Goal: Book appointment/travel/reservation

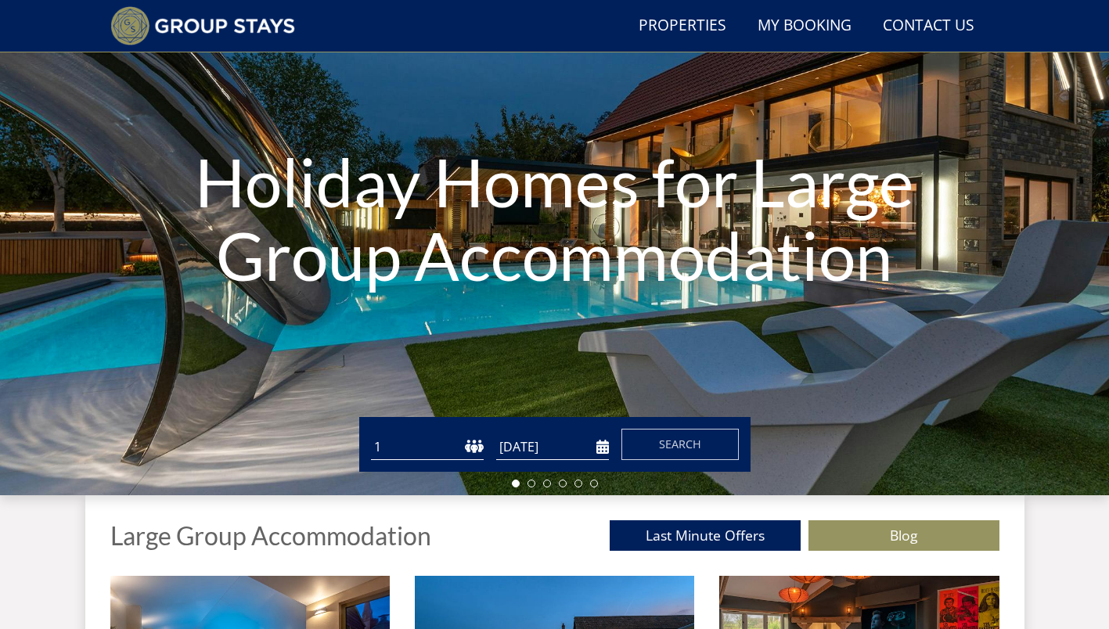
scroll to position [147, 0]
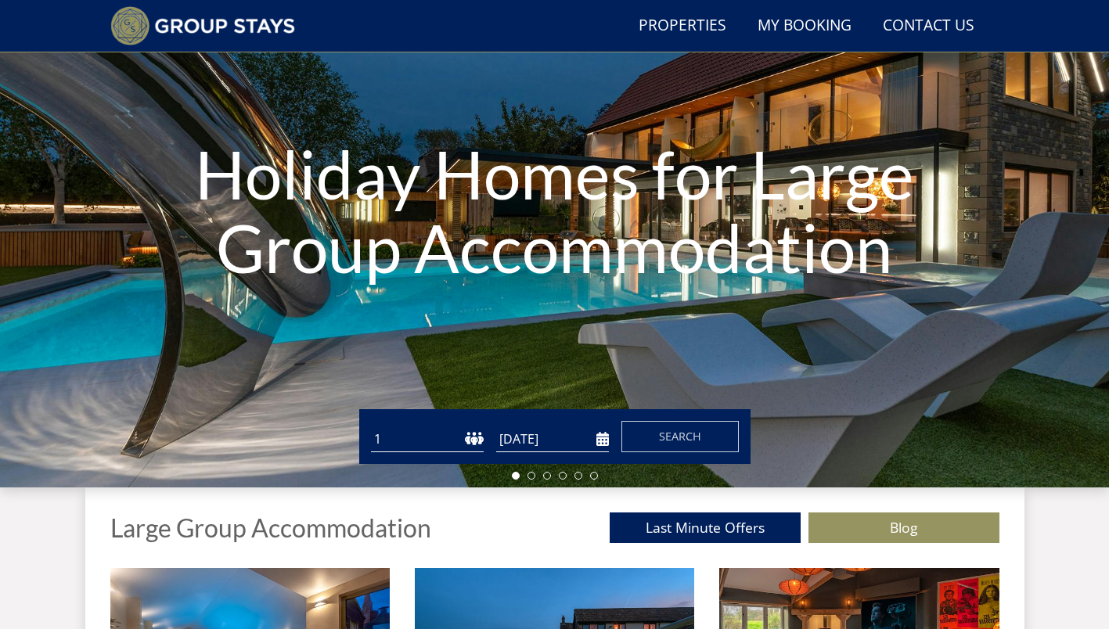
click at [524, 420] on div "Guests 1 2 3 4 5 6 7 8 9 10 11 12 13 14 15 16 17 18 19 20 21 22 23 24 25 26 27 …" at bounding box center [554, 436] width 391 height 55
click at [604, 441] on input "[DATE]" at bounding box center [552, 440] width 113 height 26
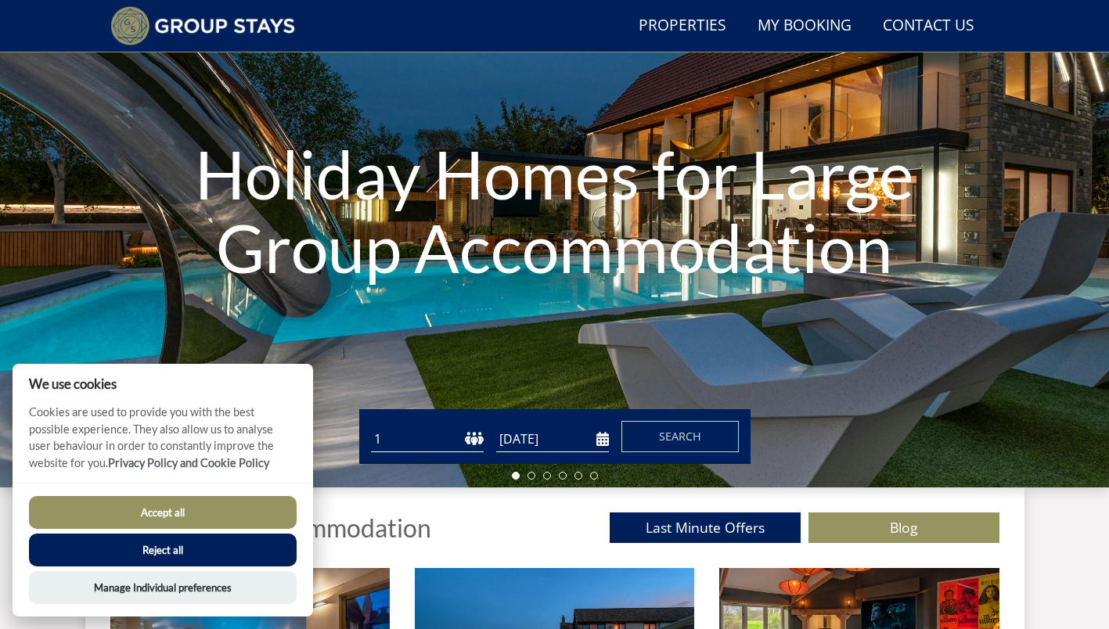
click at [601, 437] on input "[DATE]" at bounding box center [552, 440] width 113 height 26
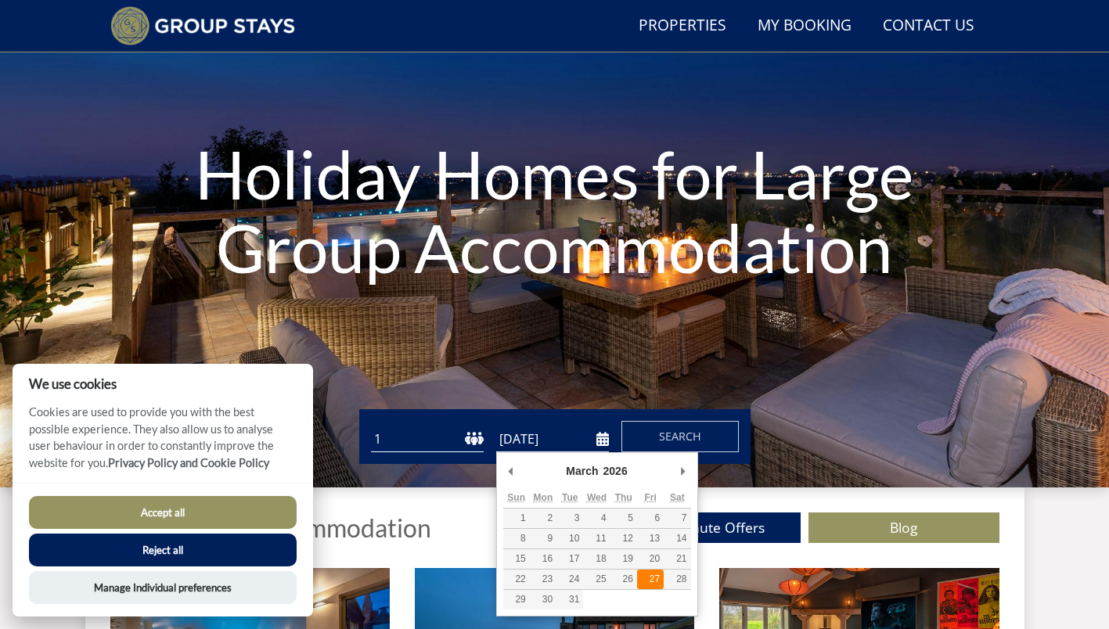
type input "[DATE]"
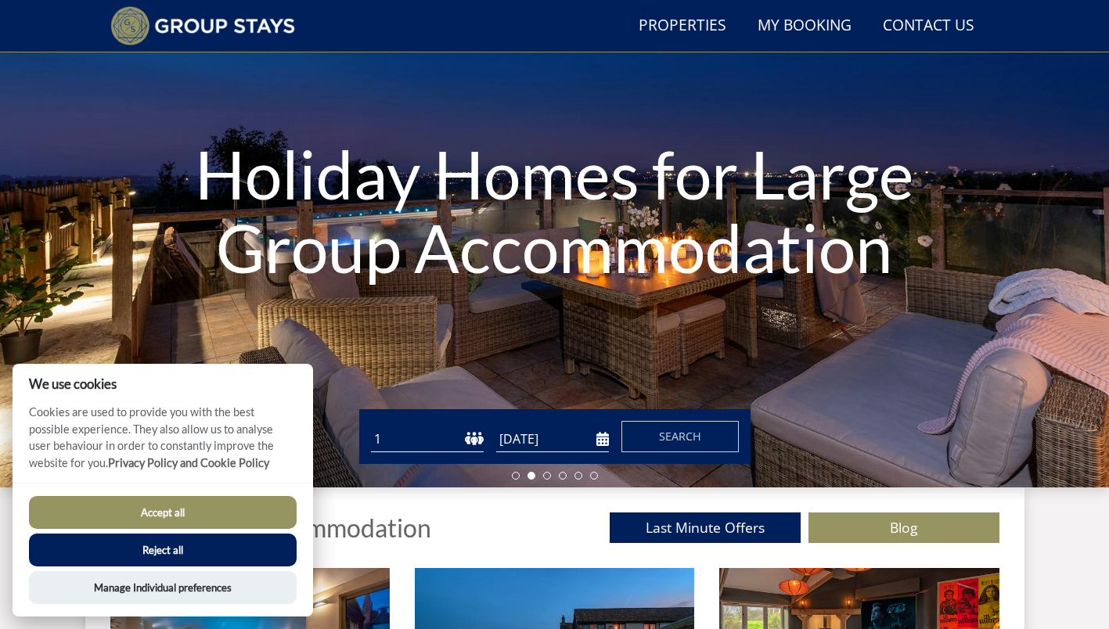
click at [465, 431] on select "1 2 3 4 5 6 7 8 9 10 11 12 13 14 15 16 17 18 19 20 21 22 23 24 25 26 27 28 29 3…" at bounding box center [427, 440] width 113 height 26
select select "6"
click at [371, 427] on select "1 2 3 4 5 6 7 8 9 10 11 12 13 14 15 16 17 18 19 20 21 22 23 24 25 26 27 28 29 3…" at bounding box center [427, 440] width 113 height 26
click at [164, 506] on button "Accept all" at bounding box center [163, 512] width 268 height 33
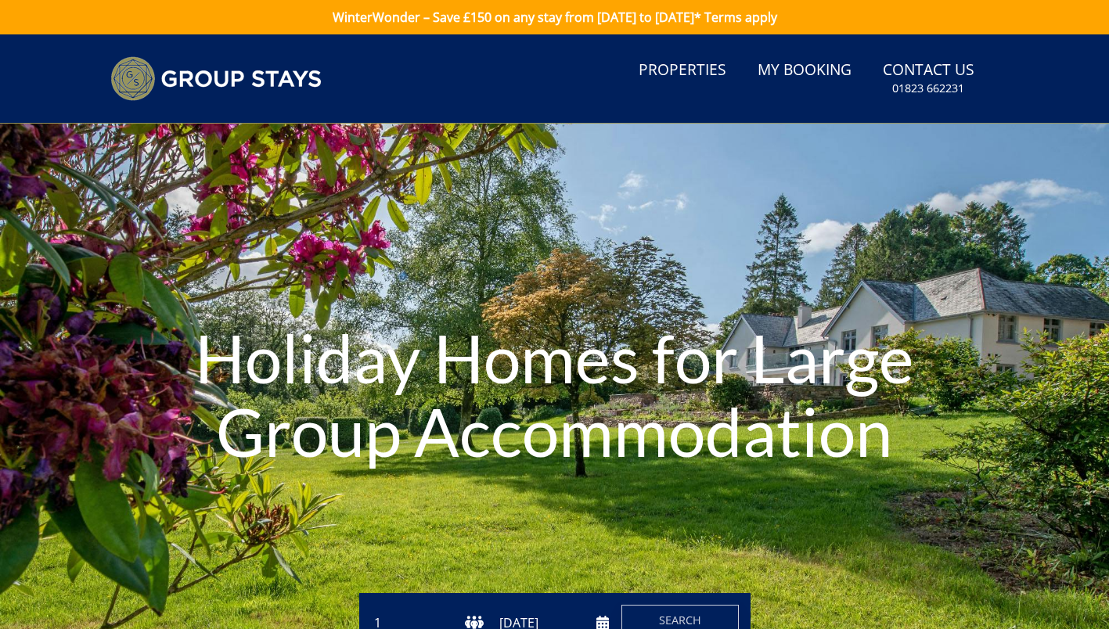
scroll to position [184, 0]
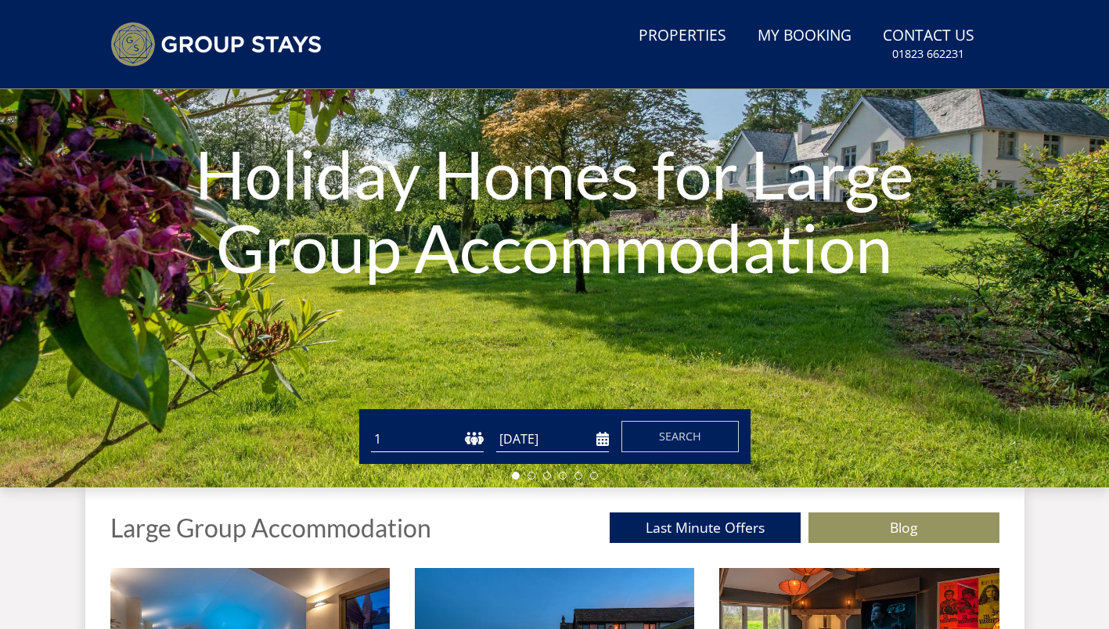
click at [666, 440] on span "Search" at bounding box center [680, 436] width 42 height 15
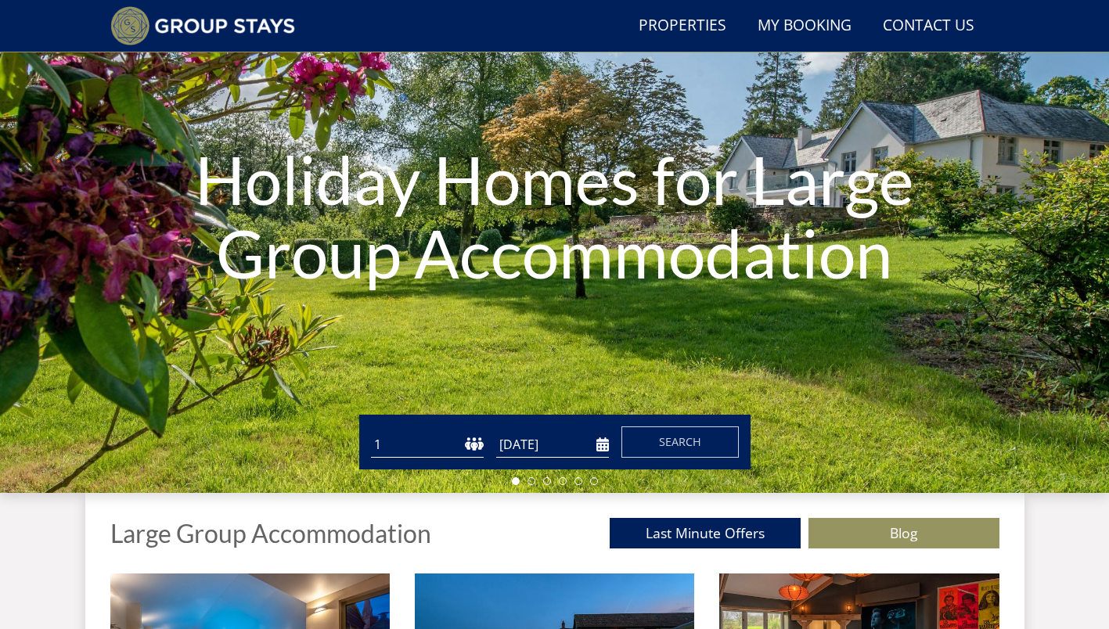
scroll to position [142, 0]
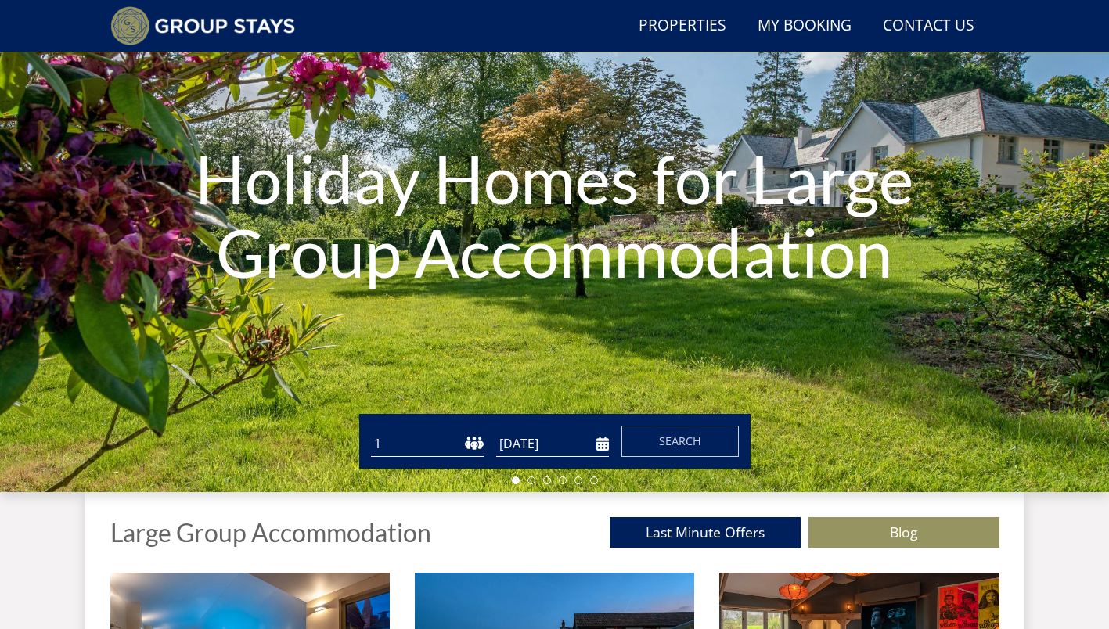
click at [460, 454] on select "1 2 3 4 5 6 7 8 9 10 11 12 13 14 15 16 17 18 19 20 21 22 23 24 25 26 27 28 29 3…" at bounding box center [427, 444] width 113 height 26
select select "6"
click at [371, 431] on select "1 2 3 4 5 6 7 8 9 10 11 12 13 14 15 16 17 18 19 20 21 22 23 24 25 26 27 28 29 3…" at bounding box center [427, 444] width 113 height 26
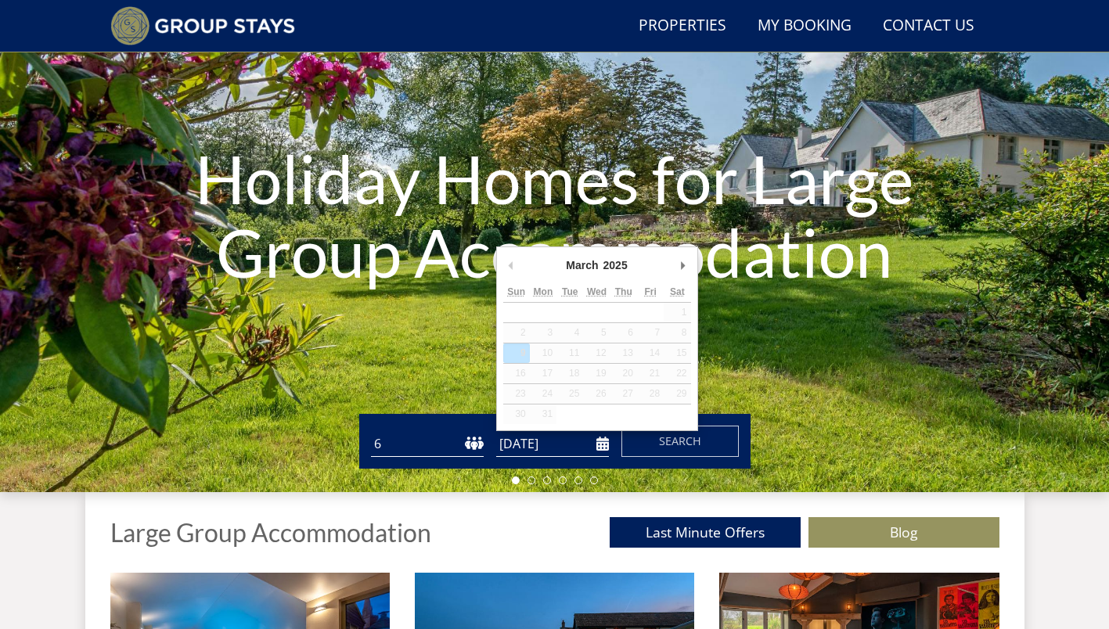
click at [603, 450] on input "09/03/2025" at bounding box center [552, 444] width 113 height 26
click at [521, 336] on td "2" at bounding box center [516, 333] width 27 height 20
click at [513, 265] on button "Previous Month" at bounding box center [511, 265] width 16 height 23
click at [607, 437] on input "09/03/2025" at bounding box center [552, 444] width 113 height 26
click at [604, 440] on input "09/03/2025" at bounding box center [552, 444] width 113 height 26
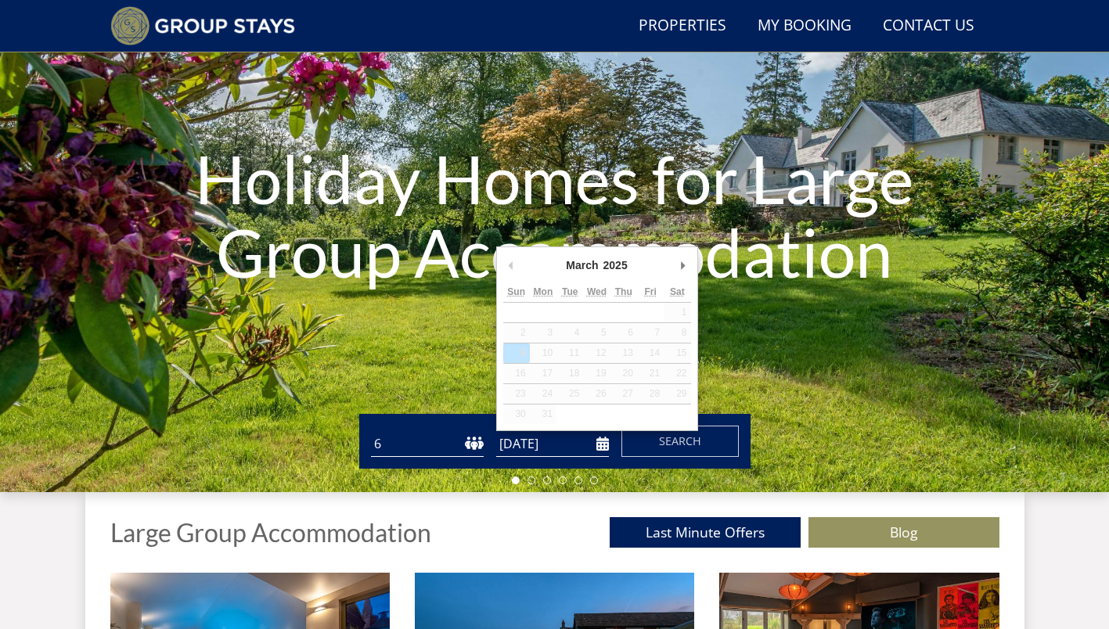
click at [754, 371] on div "Holiday Homes for Large Group Accommodation" at bounding box center [554, 218] width 1109 height 548
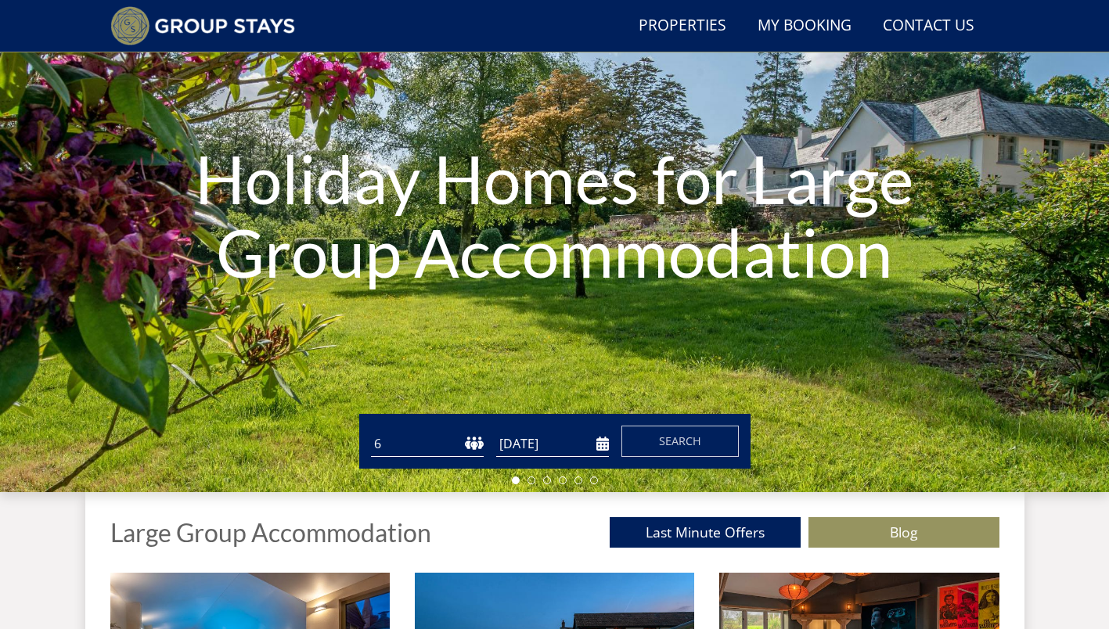
click at [606, 441] on input "09/03/2025" at bounding box center [552, 444] width 113 height 26
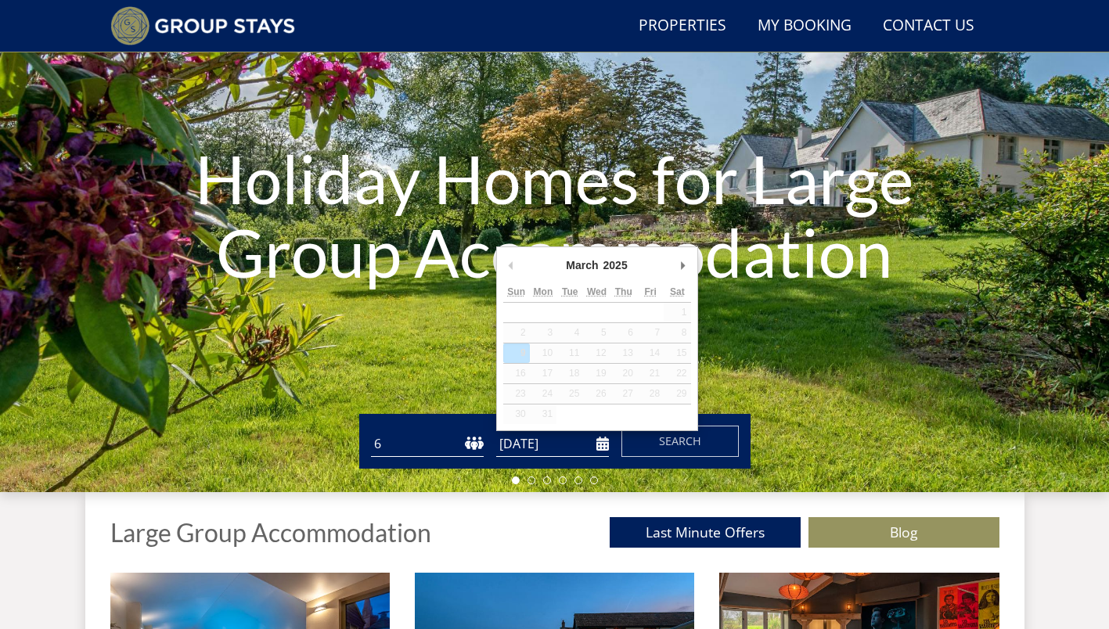
click at [606, 441] on input "09/03/2025" at bounding box center [552, 444] width 113 height 26
click at [541, 480] on ul at bounding box center [555, 481] width 86 height 8
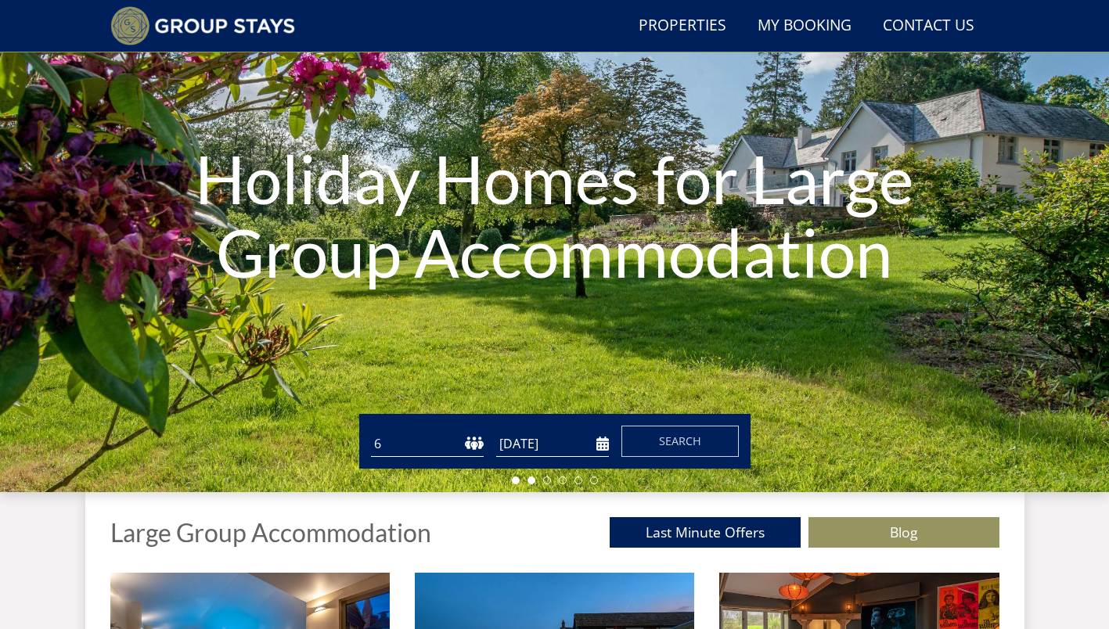
click at [531, 479] on li at bounding box center [531, 481] width 8 height 8
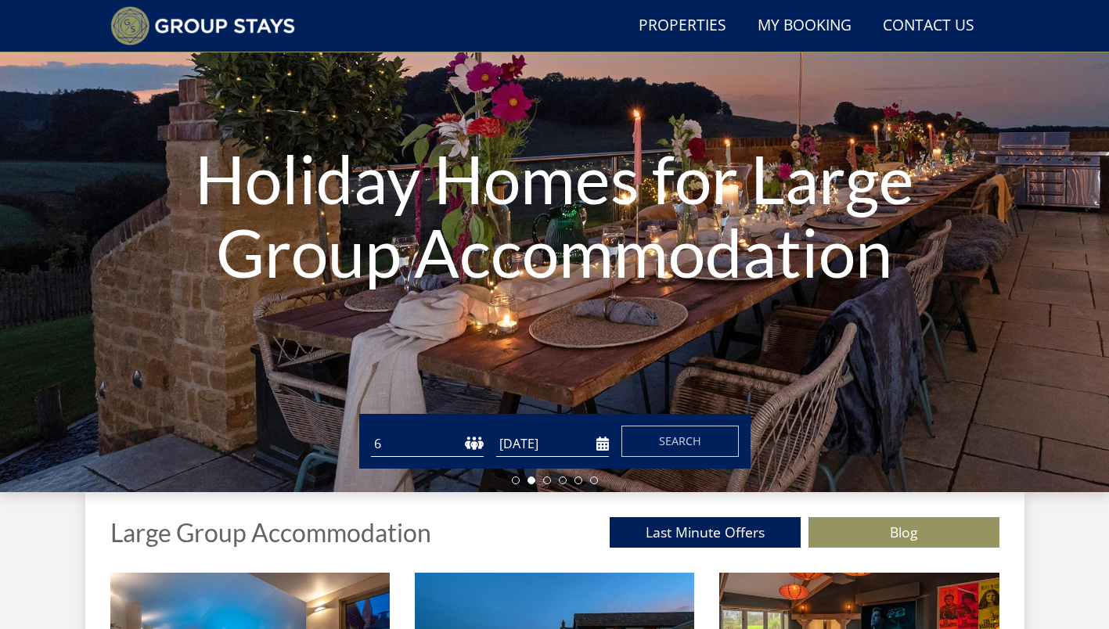
click at [535, 446] on input "09/03/2025" at bounding box center [552, 444] width 113 height 26
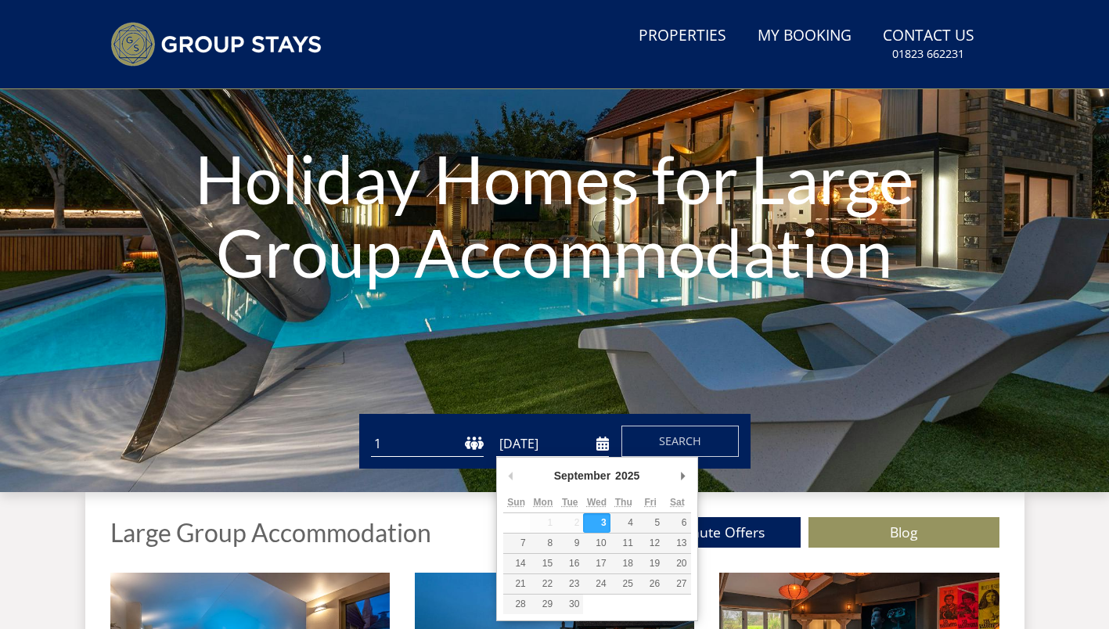
click at [552, 440] on input "[DATE]" at bounding box center [552, 444] width 113 height 26
type input "[DATE]"
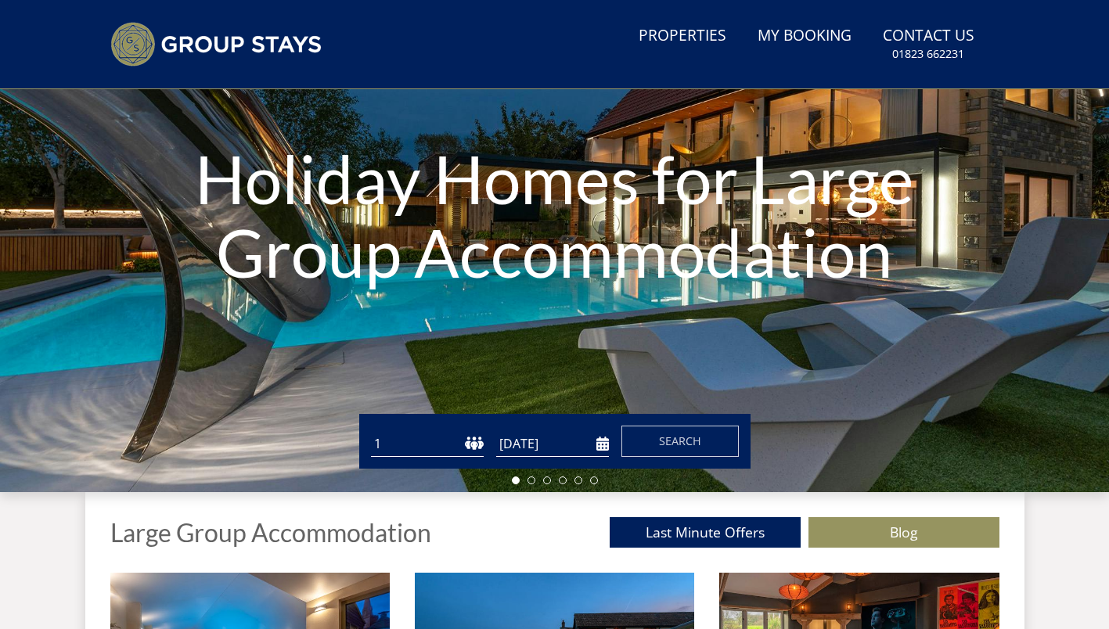
click at [456, 444] on select "1 2 3 4 5 6 7 8 9 10 11 12 13 14 15 16 17 18 19 20 21 22 23 24 25 26 27 28 29 3…" at bounding box center [427, 444] width 113 height 26
select select "6"
click at [371, 431] on select "1 2 3 4 5 6 7 8 9 10 11 12 13 14 15 16 17 18 19 20 21 22 23 24 25 26 27 28 29 3…" at bounding box center [427, 444] width 113 height 26
click at [666, 448] on span "Search" at bounding box center [680, 441] width 42 height 15
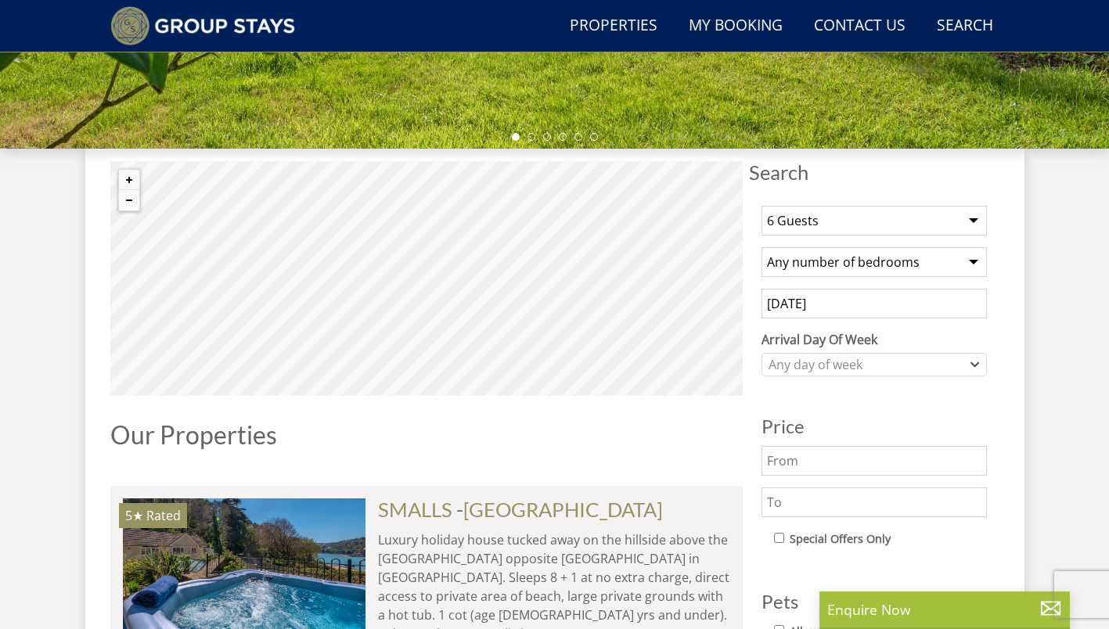
scroll to position [488, 0]
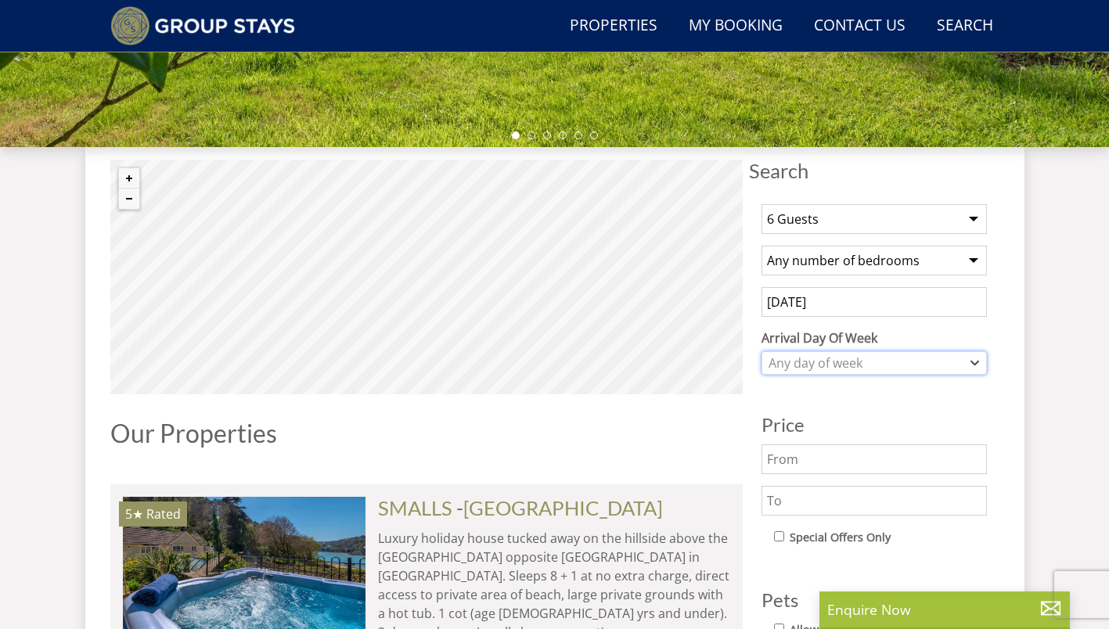
click at [790, 362] on div "Any day of week" at bounding box center [866, 363] width 203 height 17
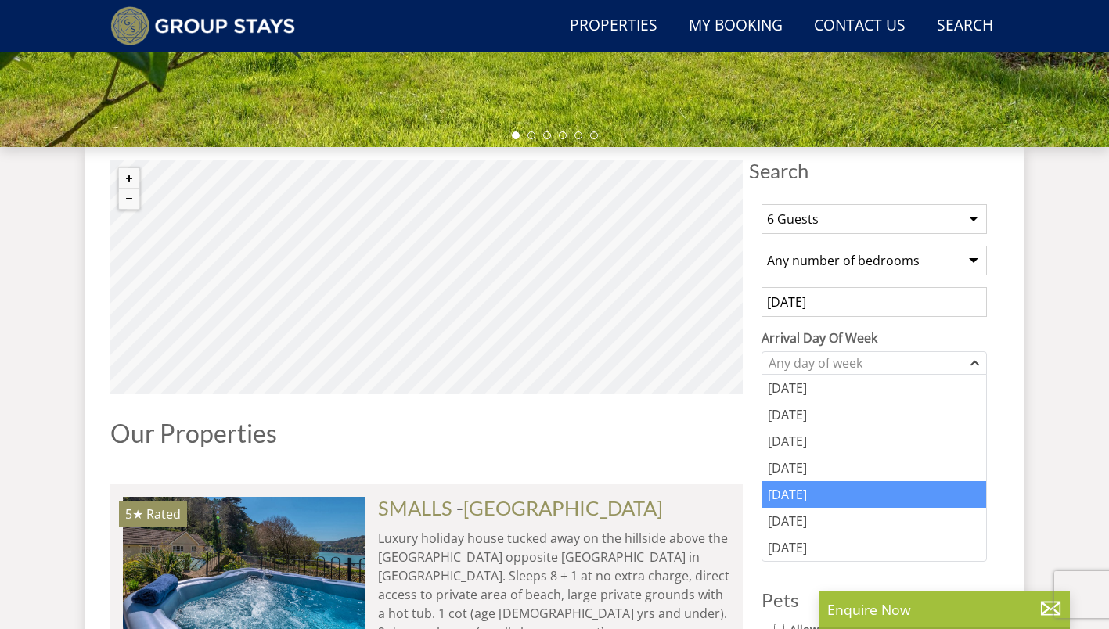
click at [785, 492] on div "[DATE]" at bounding box center [874, 494] width 224 height 27
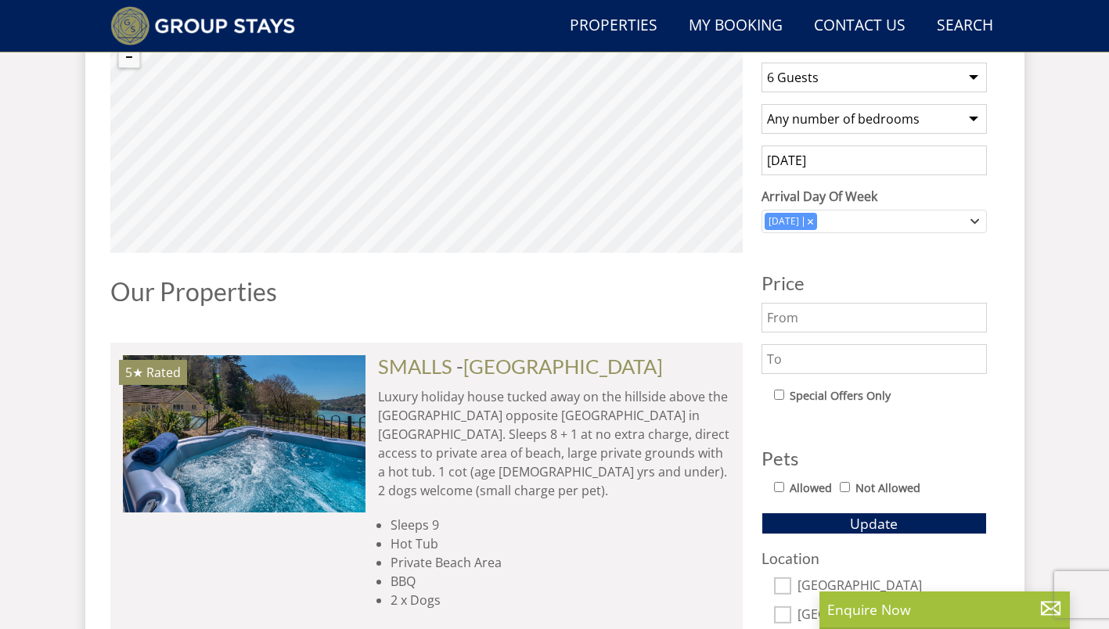
scroll to position [619, 0]
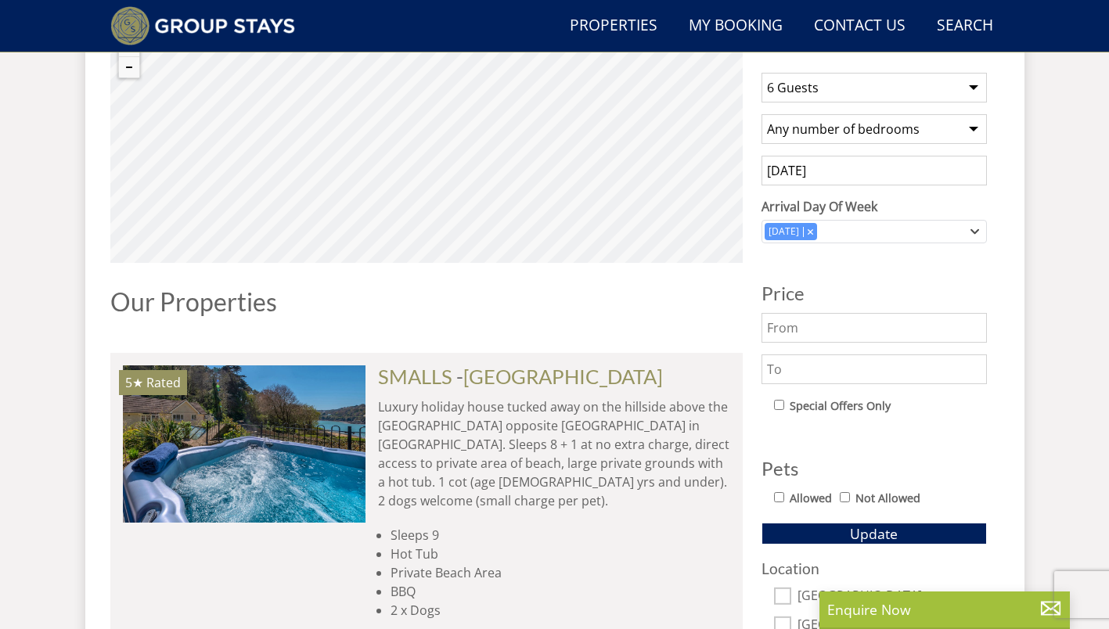
click at [781, 367] on input "text" at bounding box center [873, 370] width 225 height 30
type input "1000"
click at [862, 425] on div "1 Guest 2 Guests 3 Guests 4 Guests 5 Guests 6 Guests 7 Guests 8 Guests 9 Guests…" at bounding box center [874, 421] width 250 height 722
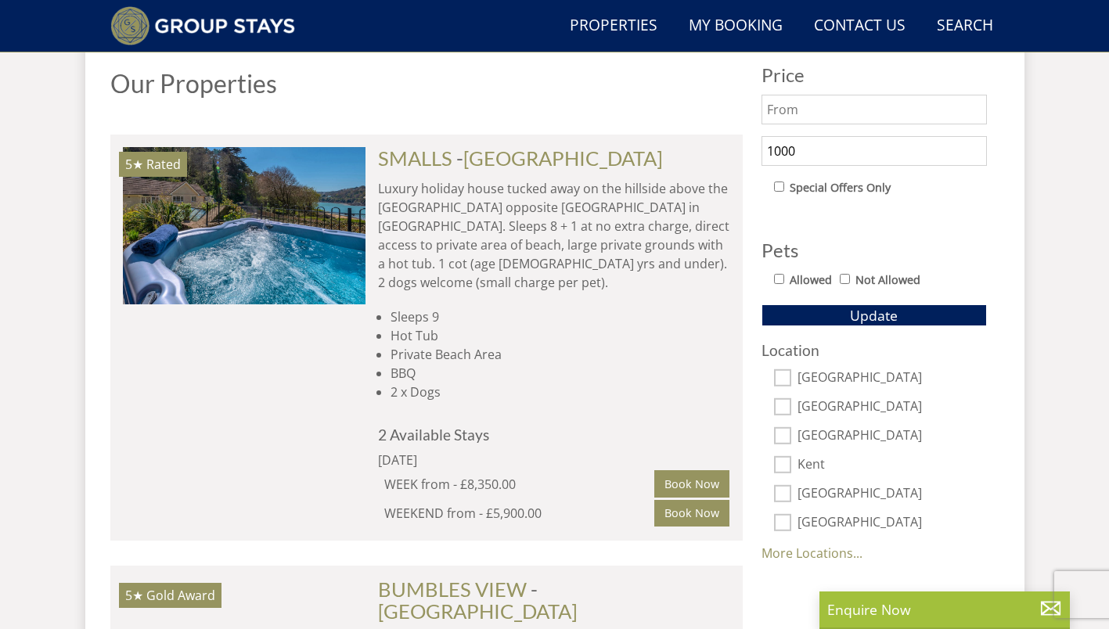
scroll to position [840, 0]
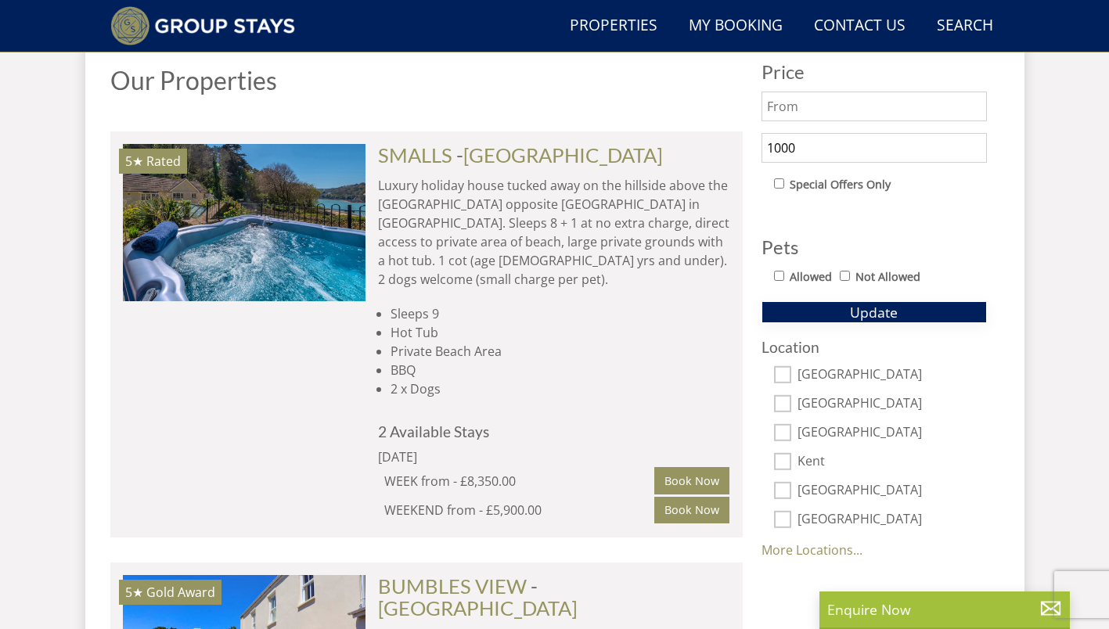
click at [825, 305] on button "Update" at bounding box center [873, 312] width 225 height 22
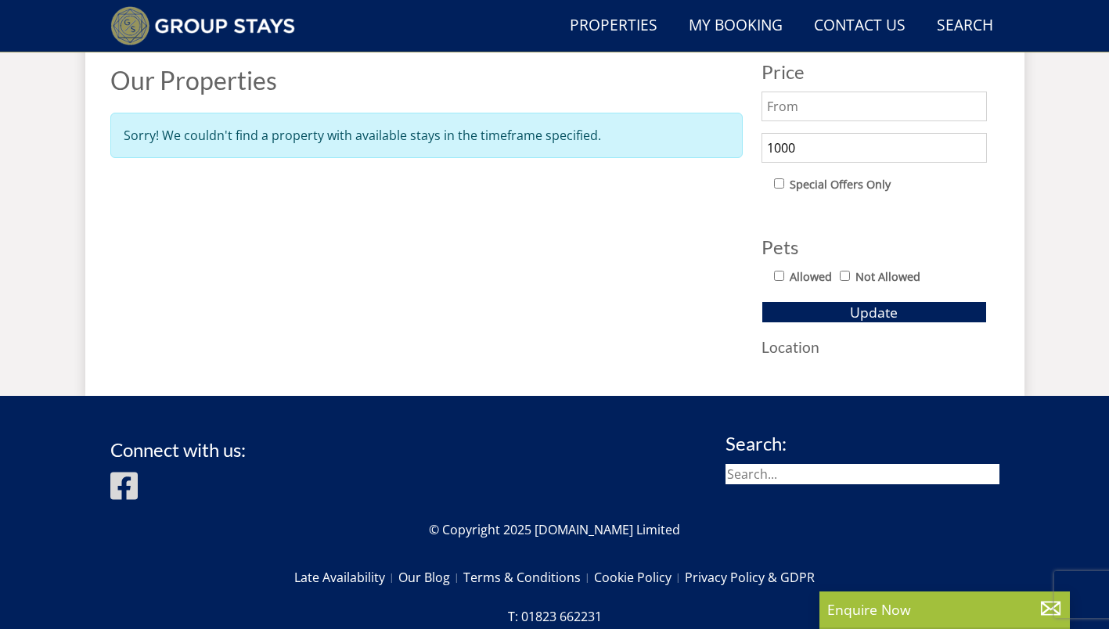
select select "6"
